Goal: Task Accomplishment & Management: Complete application form

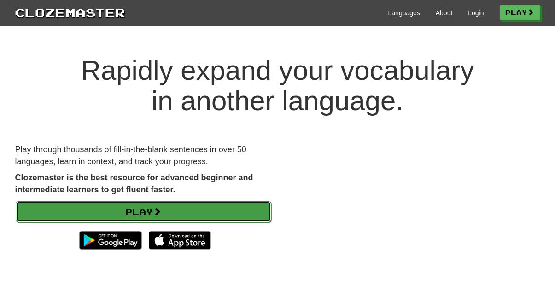
click at [232, 217] on link "Play" at bounding box center [144, 211] width 256 height 21
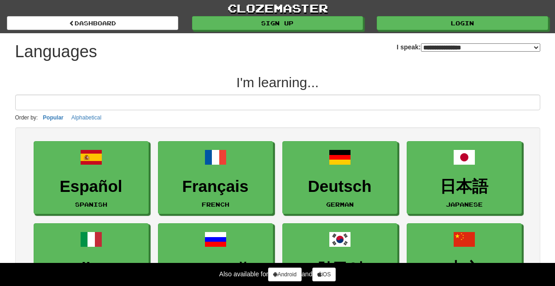
select select "*******"
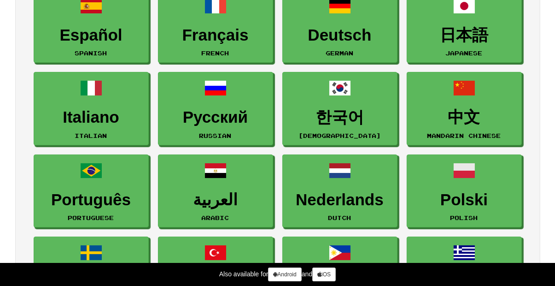
scroll to position [151, 0]
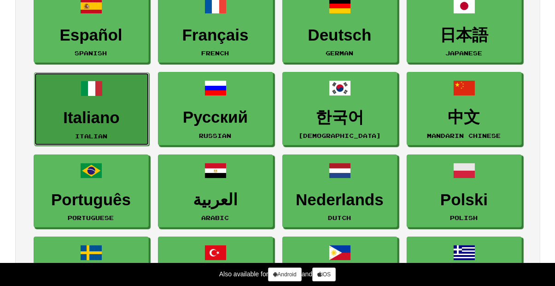
click at [115, 109] on h3 "Italiano" at bounding box center [91, 118] width 105 height 18
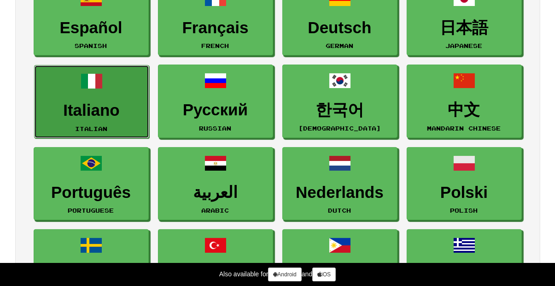
scroll to position [195, 0]
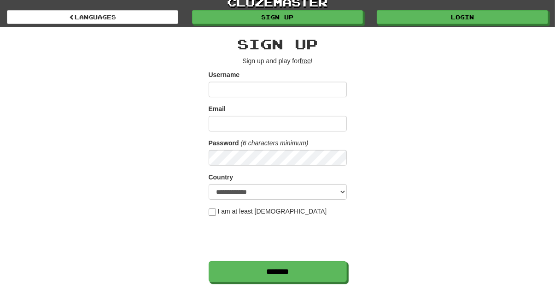
scroll to position [9, 0]
